Goal: Task Accomplishment & Management: Use online tool/utility

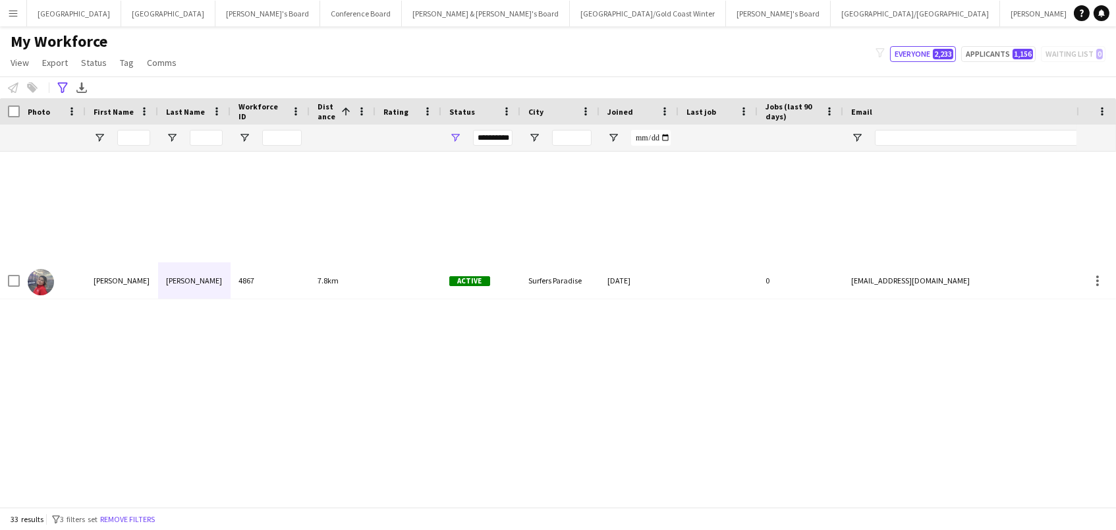
scroll to position [861, 0]
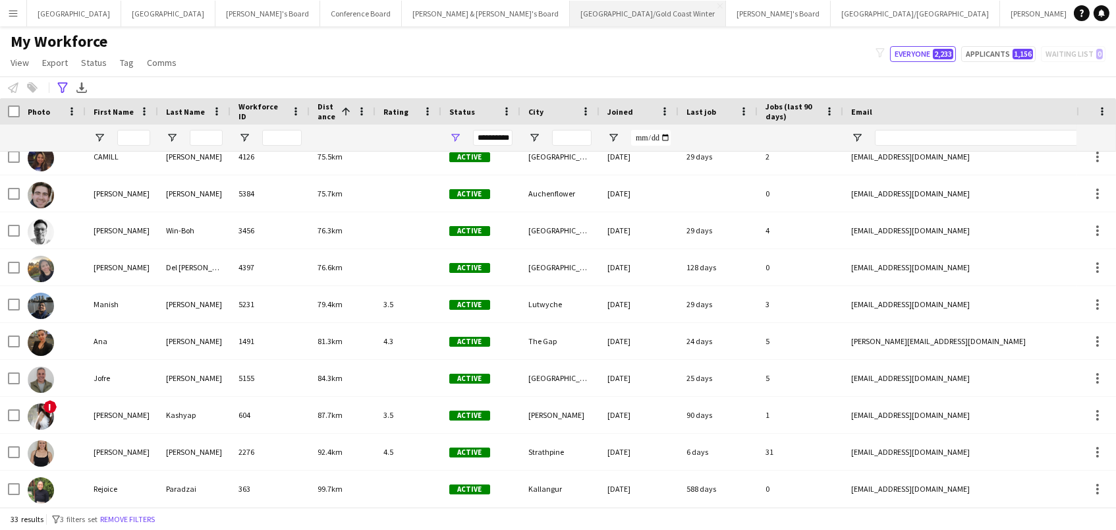
click at [570, 1] on button "Brisbane/Gold Coast Winter Close" at bounding box center [648, 14] width 156 height 26
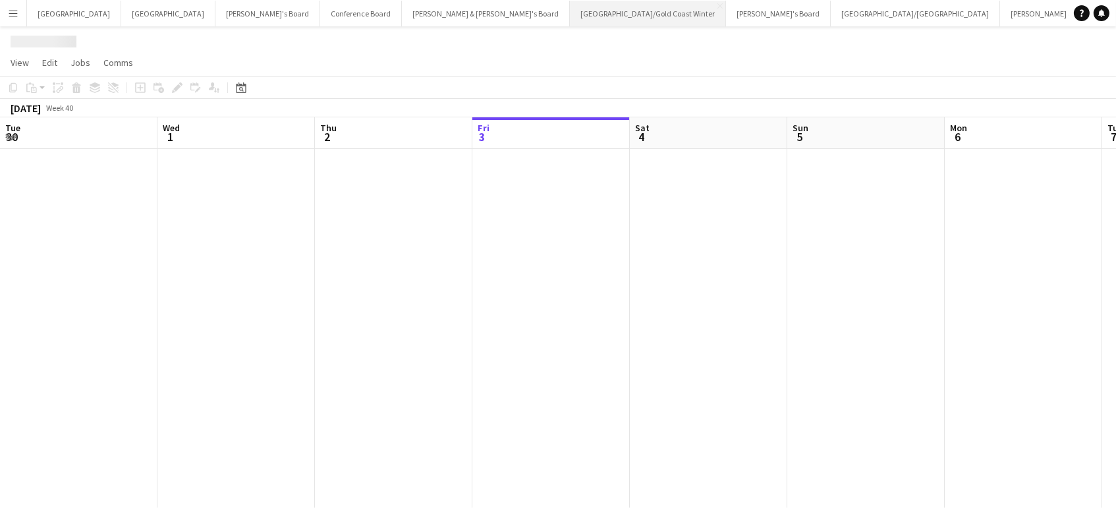
scroll to position [0, 314]
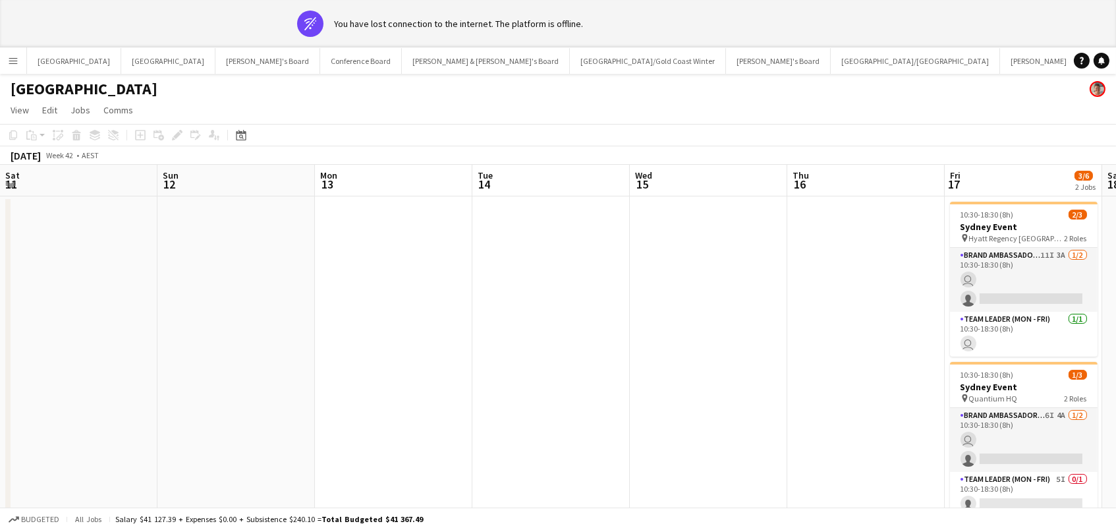
scroll to position [0, 498]
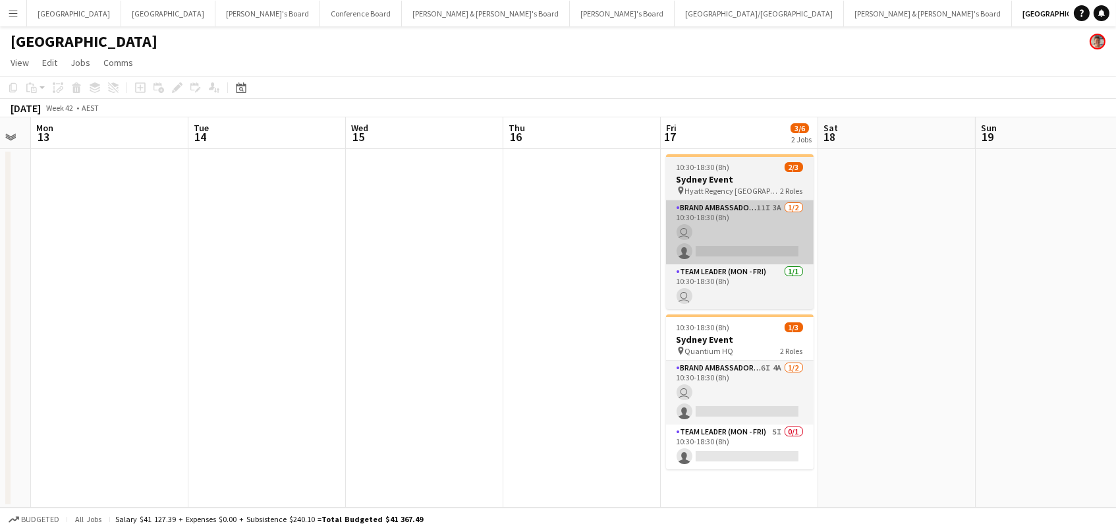
scroll to position [0, 403]
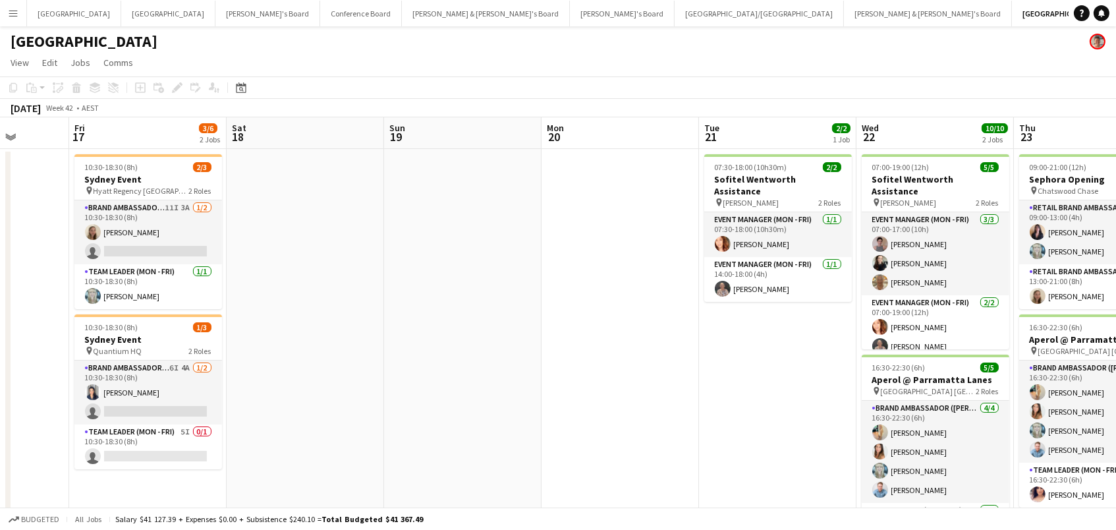
click at [8, 14] on app-icon "Menu" at bounding box center [13, 13] width 11 height 11
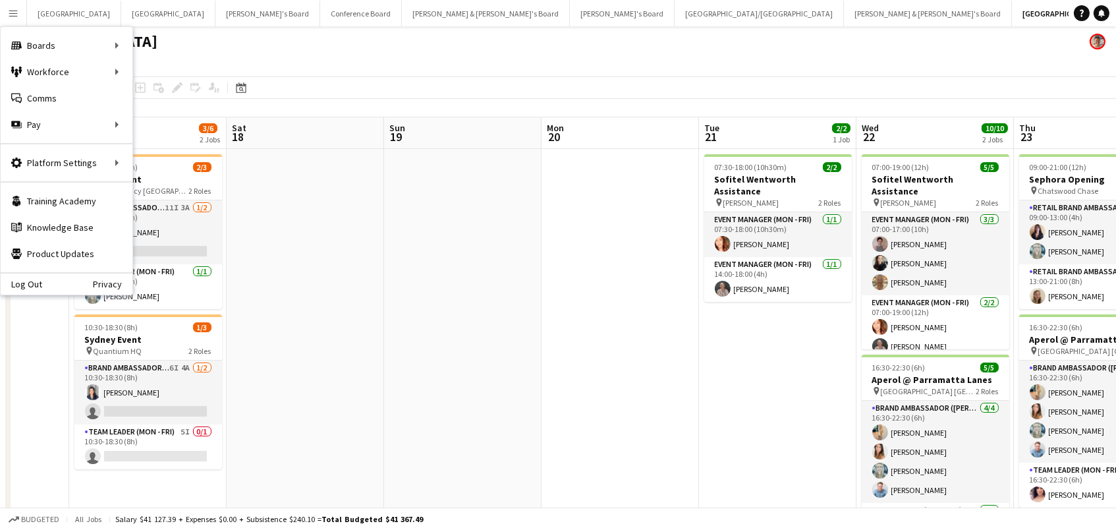
click at [190, 150] on app-date-cell "10:30-18:30 (8h) 2/3 Sydney Event pin Hyatt Regency Sydney 2 Roles Brand Ambass…" at bounding box center [148, 362] width 158 height 427
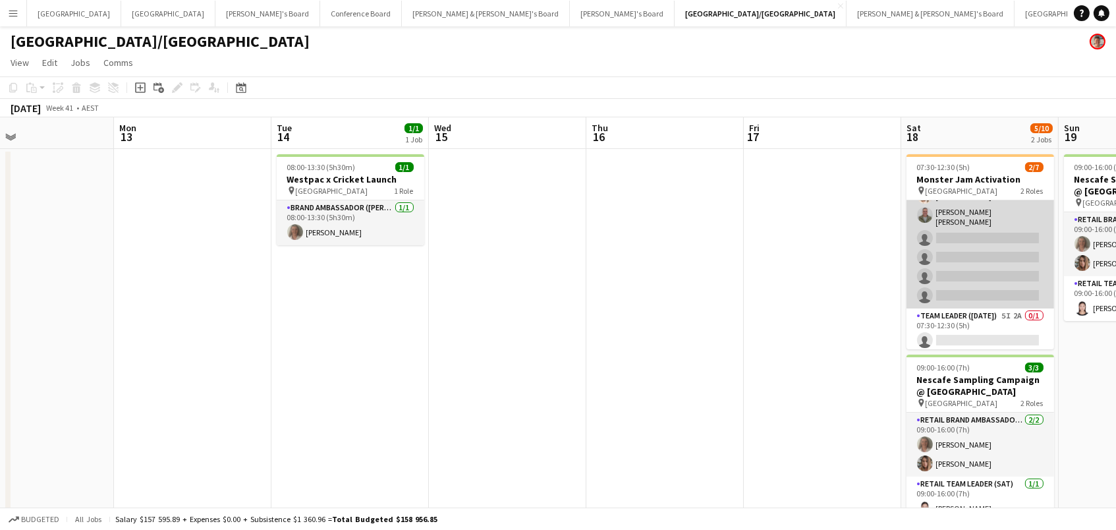
scroll to position [36, 0]
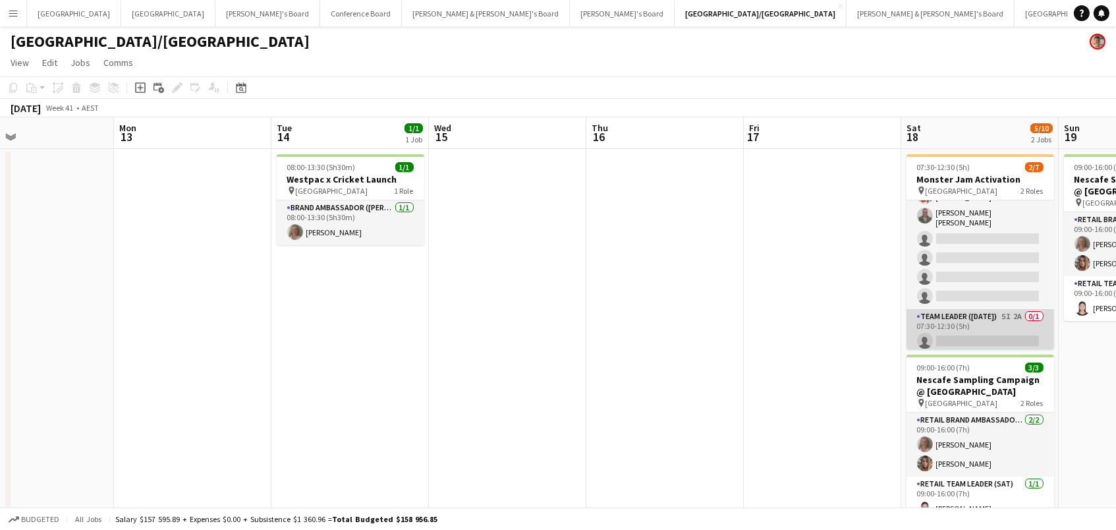
click at [961, 332] on app-card-role "Team Leader (Saturday) 5I 2A 0/1 07:30-12:30 (5h) single-neutral-actions" at bounding box center [981, 331] width 148 height 45
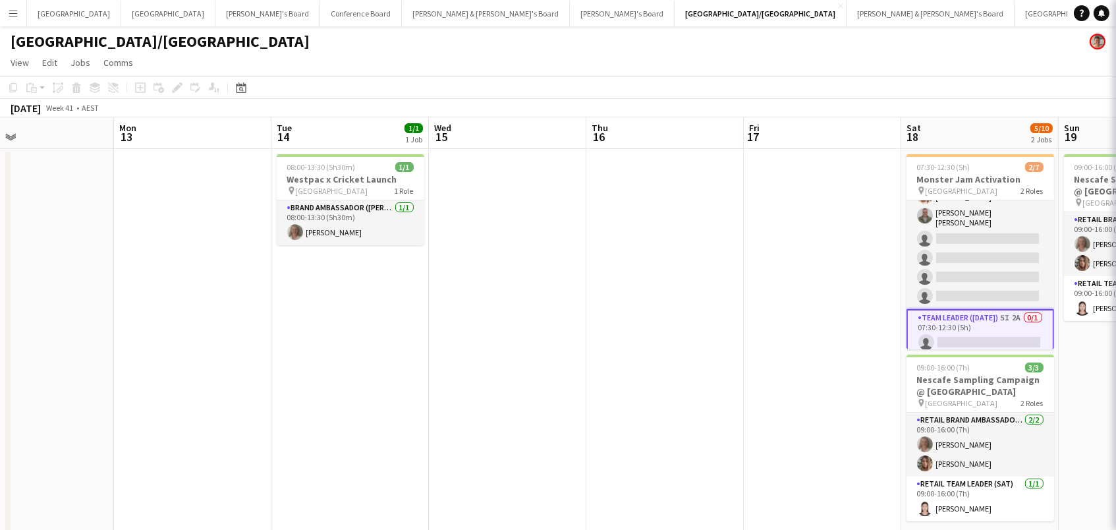
click at [961, 332] on body "Menu Boards Boards Boards All jobs Status Workforce Workforce My Workforce Recr…" at bounding box center [558, 285] width 1116 height 571
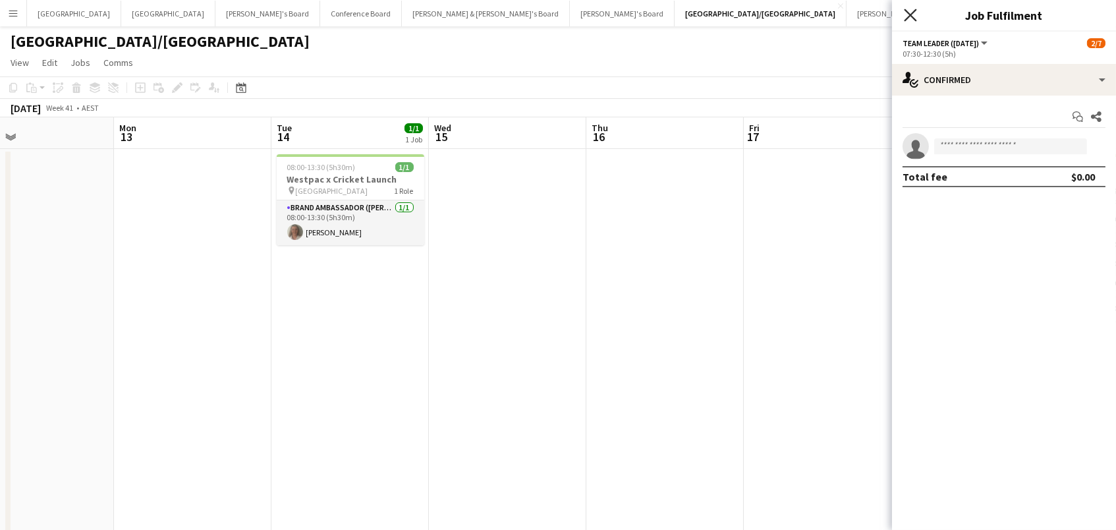
click at [913, 13] on icon "Close pop-in" at bounding box center [910, 15] width 13 height 13
